Goal: Information Seeking & Learning: Learn about a topic

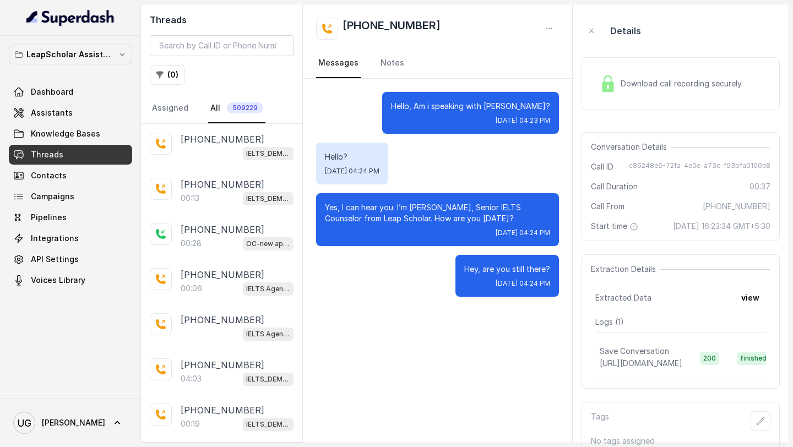
scroll to position [2783, 0]
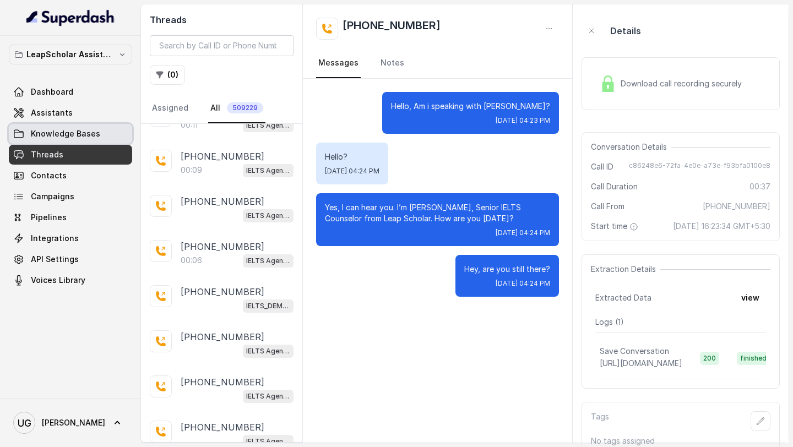
click at [98, 133] on link "Knowledge Bases" at bounding box center [70, 134] width 123 height 20
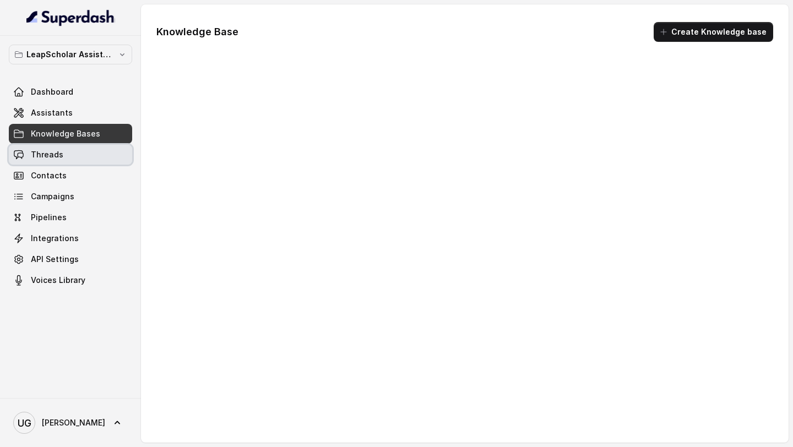
click at [86, 160] on link "Threads" at bounding box center [70, 155] width 123 height 20
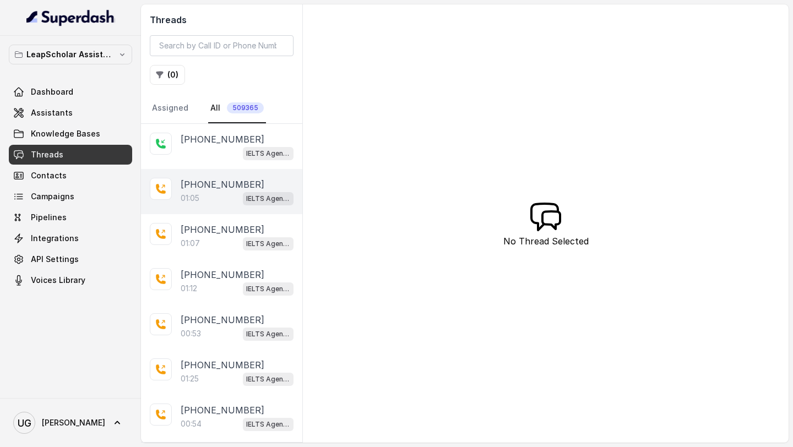
click at [196, 190] on p "[PHONE_NUMBER]" at bounding box center [223, 184] width 84 height 13
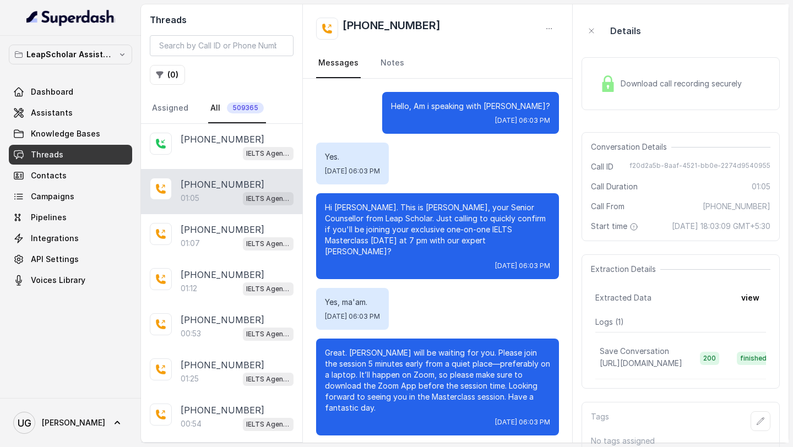
scroll to position [248, 0]
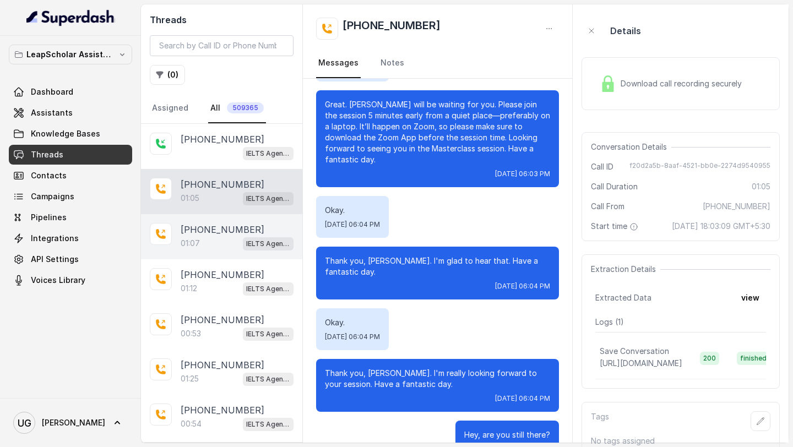
click at [231, 237] on div "01:07 IELTS Agent 2" at bounding box center [237, 243] width 113 height 14
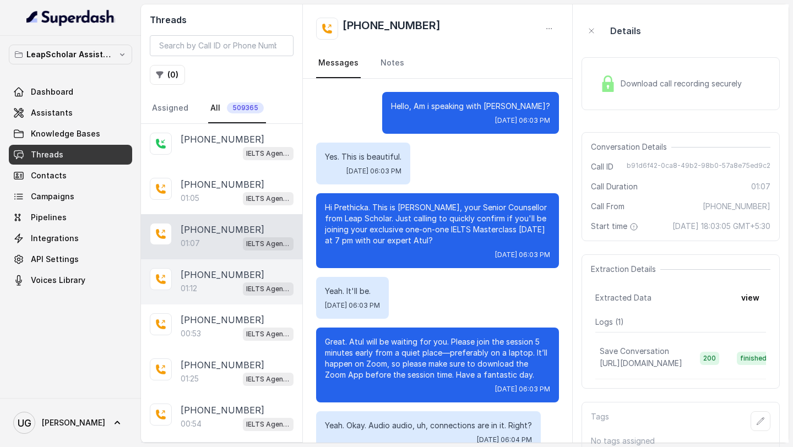
click at [210, 274] on p "[PHONE_NUMBER]" at bounding box center [223, 274] width 84 height 13
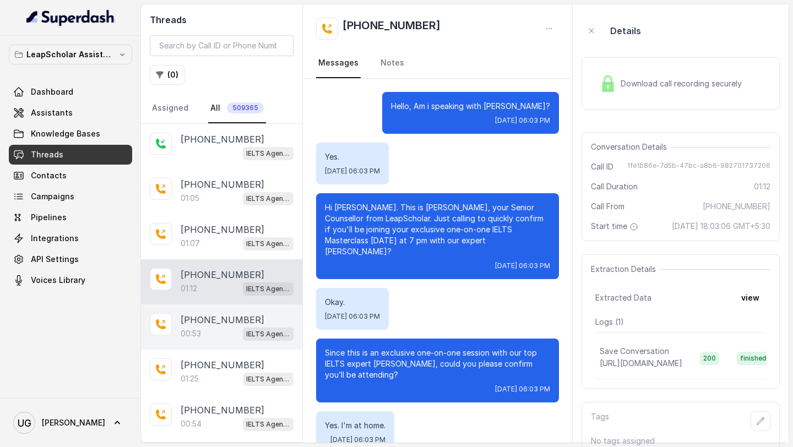
click at [218, 327] on div "00:53 IELTS Agent 2" at bounding box center [237, 334] width 113 height 14
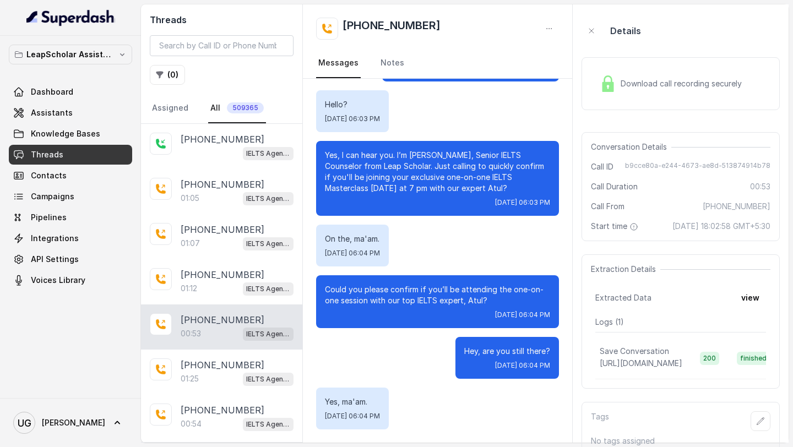
scroll to position [20, 0]
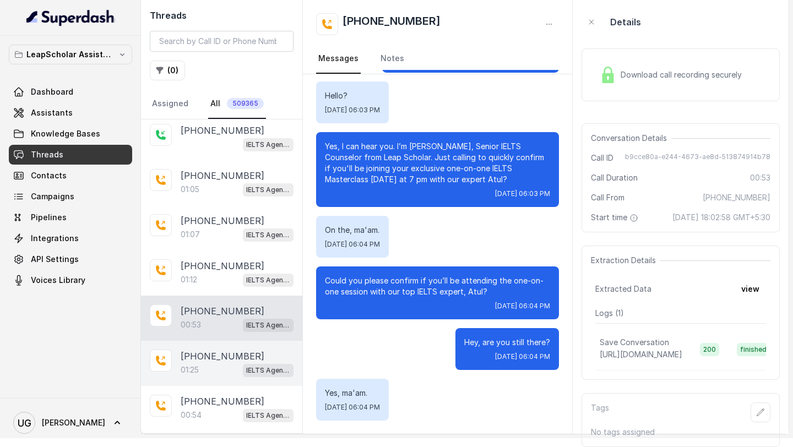
click at [223, 350] on p "[PHONE_NUMBER]" at bounding box center [223, 356] width 84 height 13
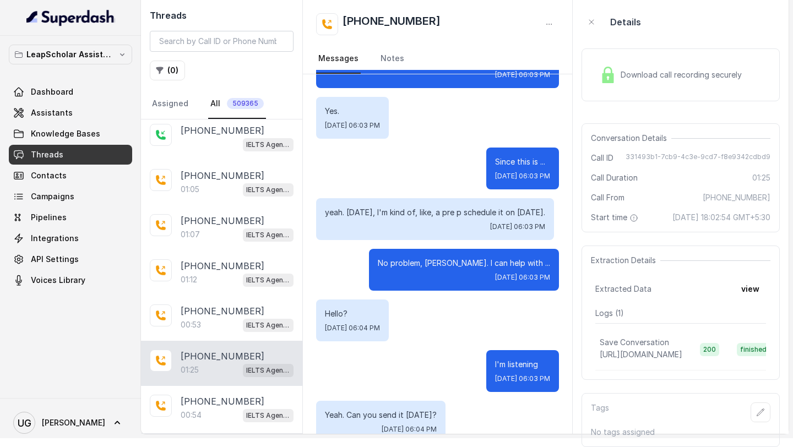
scroll to position [404, 0]
